Goal: Information Seeking & Learning: Learn about a topic

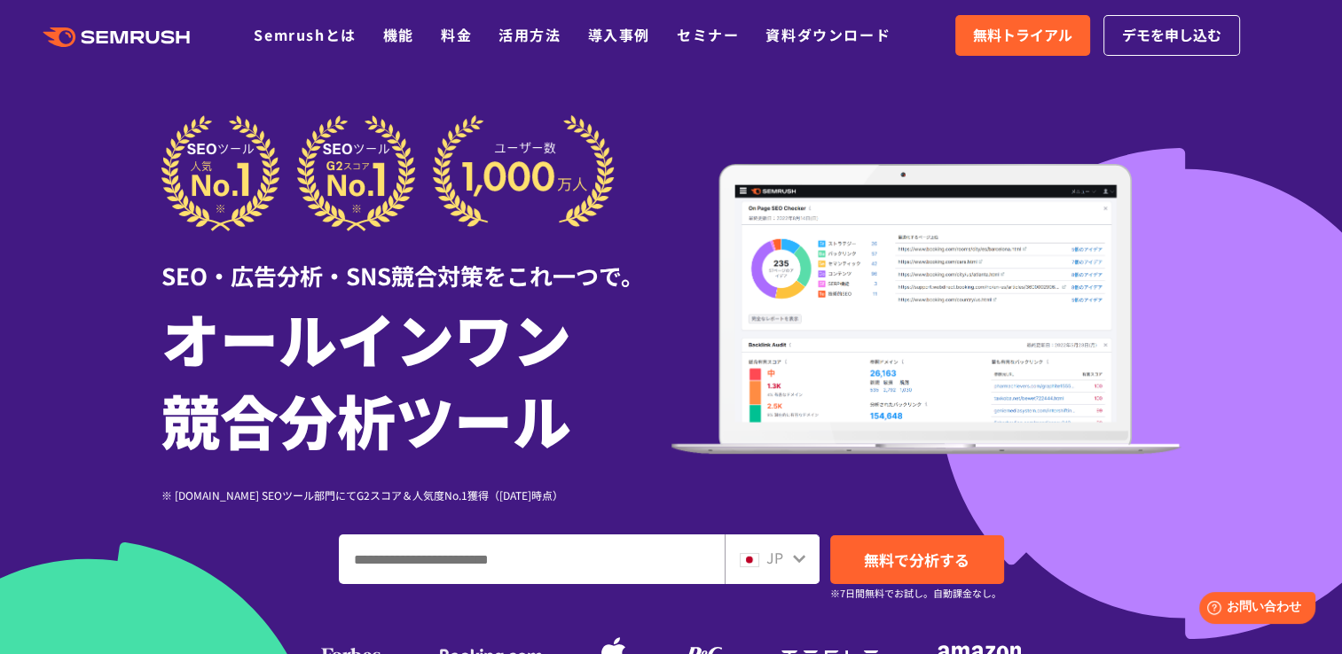
click at [780, 552] on span "JP" at bounding box center [774, 557] width 17 height 21
click at [802, 560] on icon at bounding box center [799, 559] width 14 height 14
click at [803, 563] on icon at bounding box center [799, 559] width 14 height 14
click at [764, 552] on div "JP" at bounding box center [768, 558] width 57 height 23
click at [607, 559] on input "ドメイン、キーワードまたはURLを入力してください" at bounding box center [532, 560] width 384 height 48
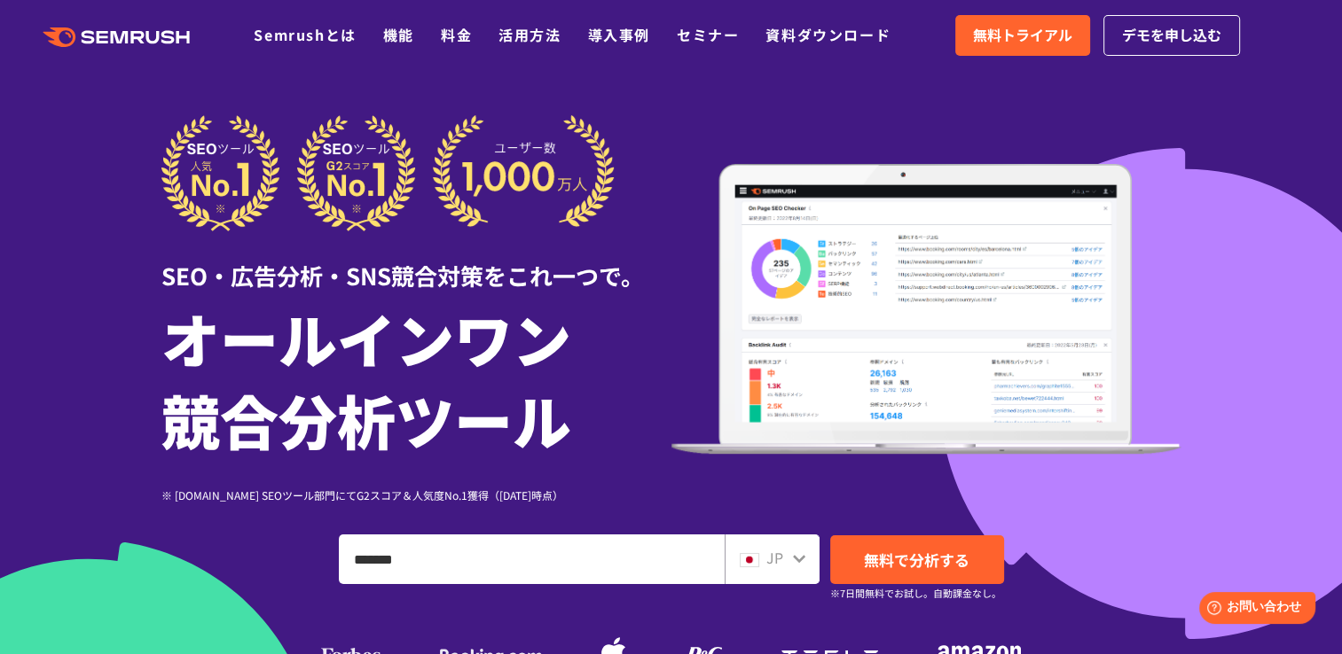
type input "*******"
click at [800, 560] on icon at bounding box center [799, 559] width 12 height 8
click at [750, 563] on img at bounding box center [750, 560] width 20 height 14
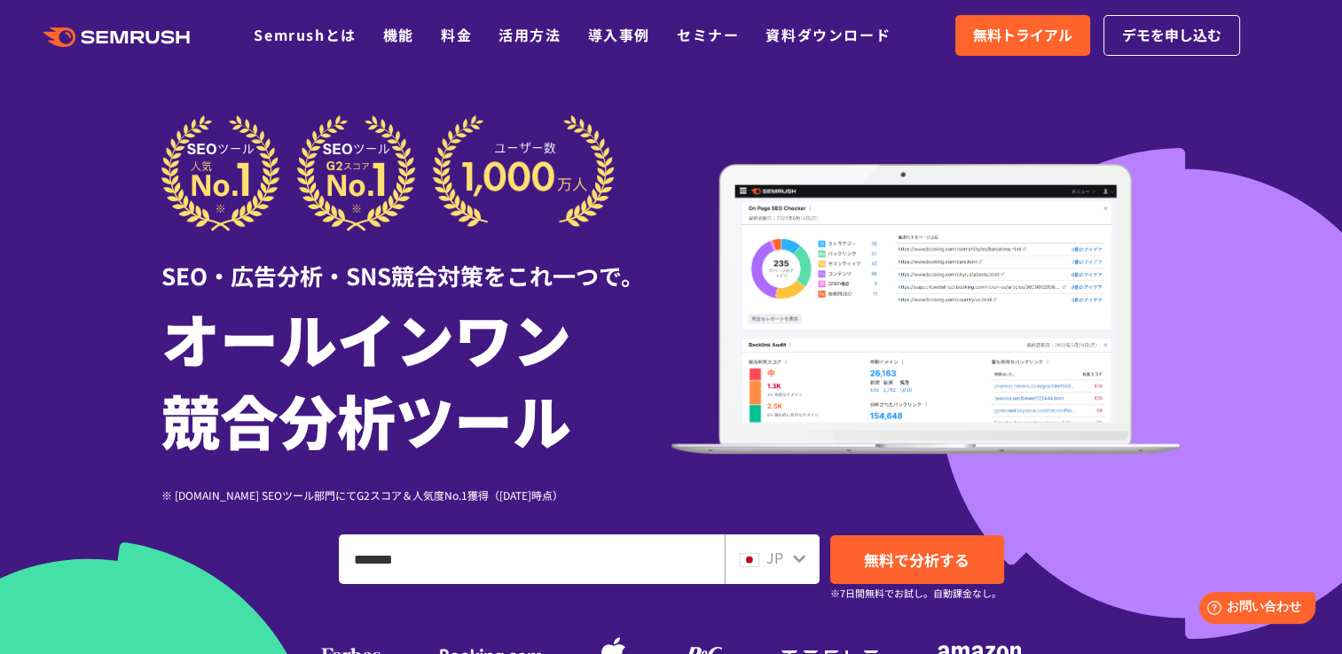
click at [52, 44] on icon ".cls {fill: #FF642D;}" at bounding box center [118, 37] width 200 height 20
click at [788, 545] on div "JP" at bounding box center [772, 560] width 95 height 50
click at [783, 552] on div "JP" at bounding box center [768, 558] width 57 height 23
